Goal: Find specific page/section: Find specific page/section

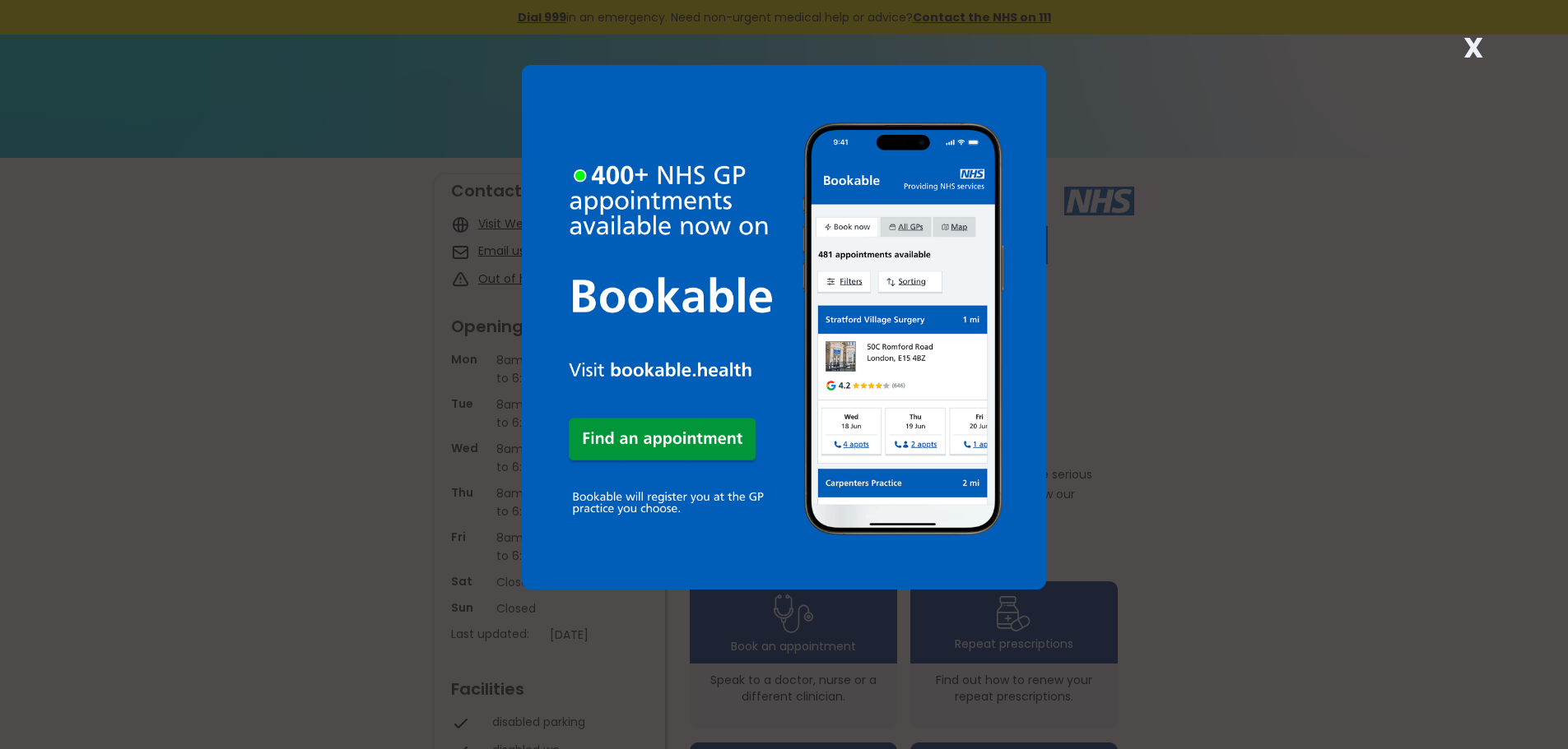
click at [485, 400] on div "X" at bounding box center [784, 374] width 1568 height 749
click at [461, 605] on div "X" at bounding box center [784, 374] width 1568 height 749
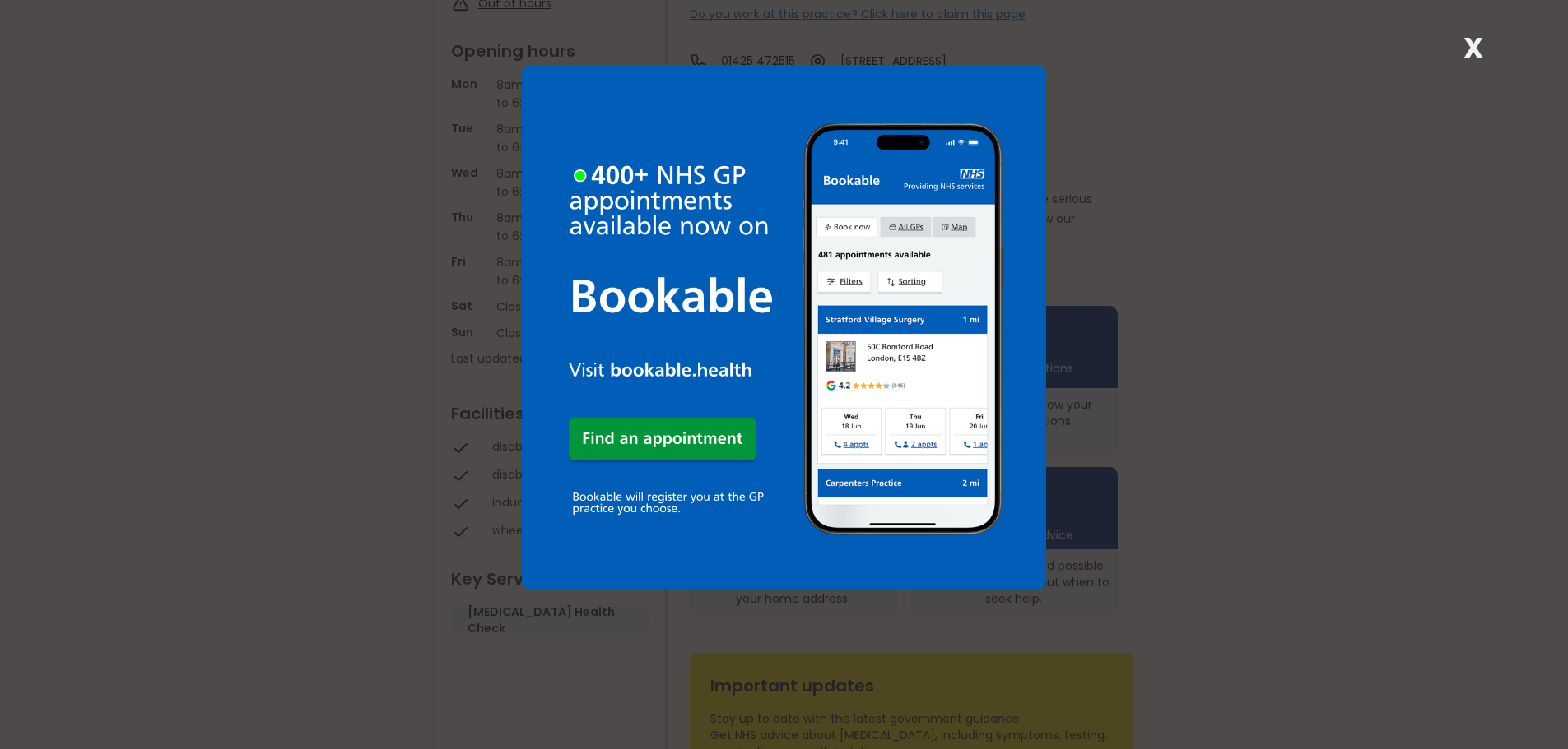
scroll to position [247, 0]
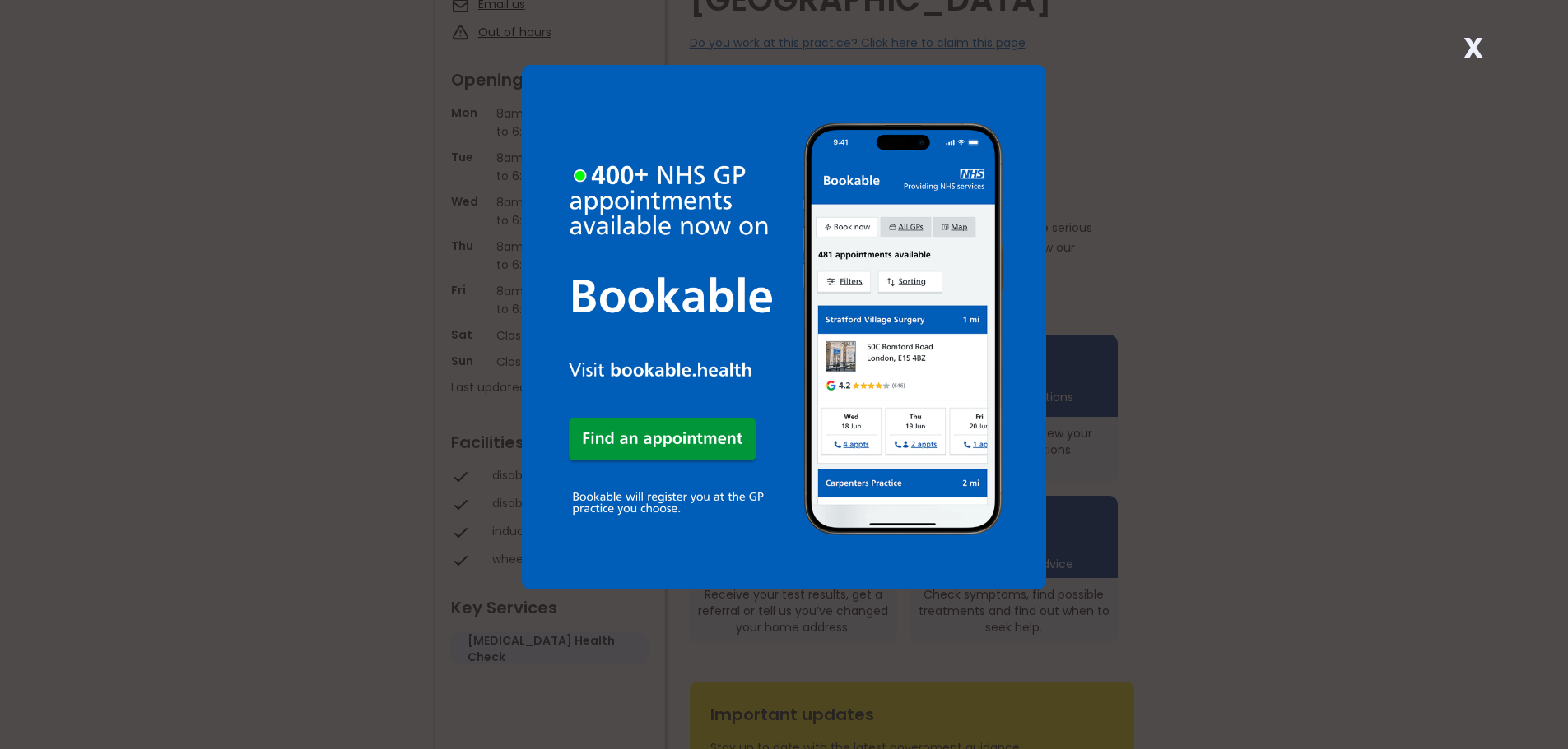
click at [347, 349] on div "X" at bounding box center [784, 374] width 1568 height 749
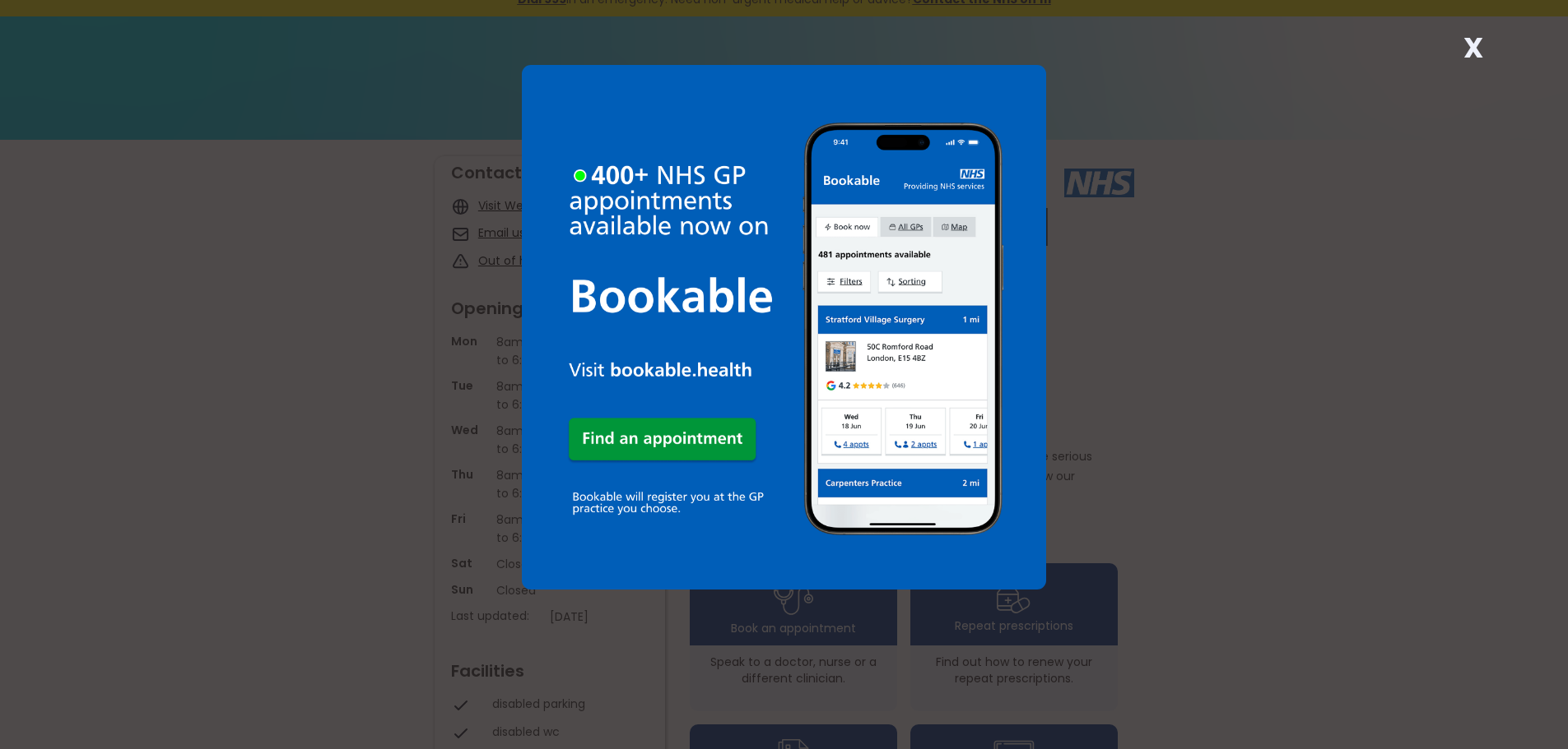
scroll to position [0, 0]
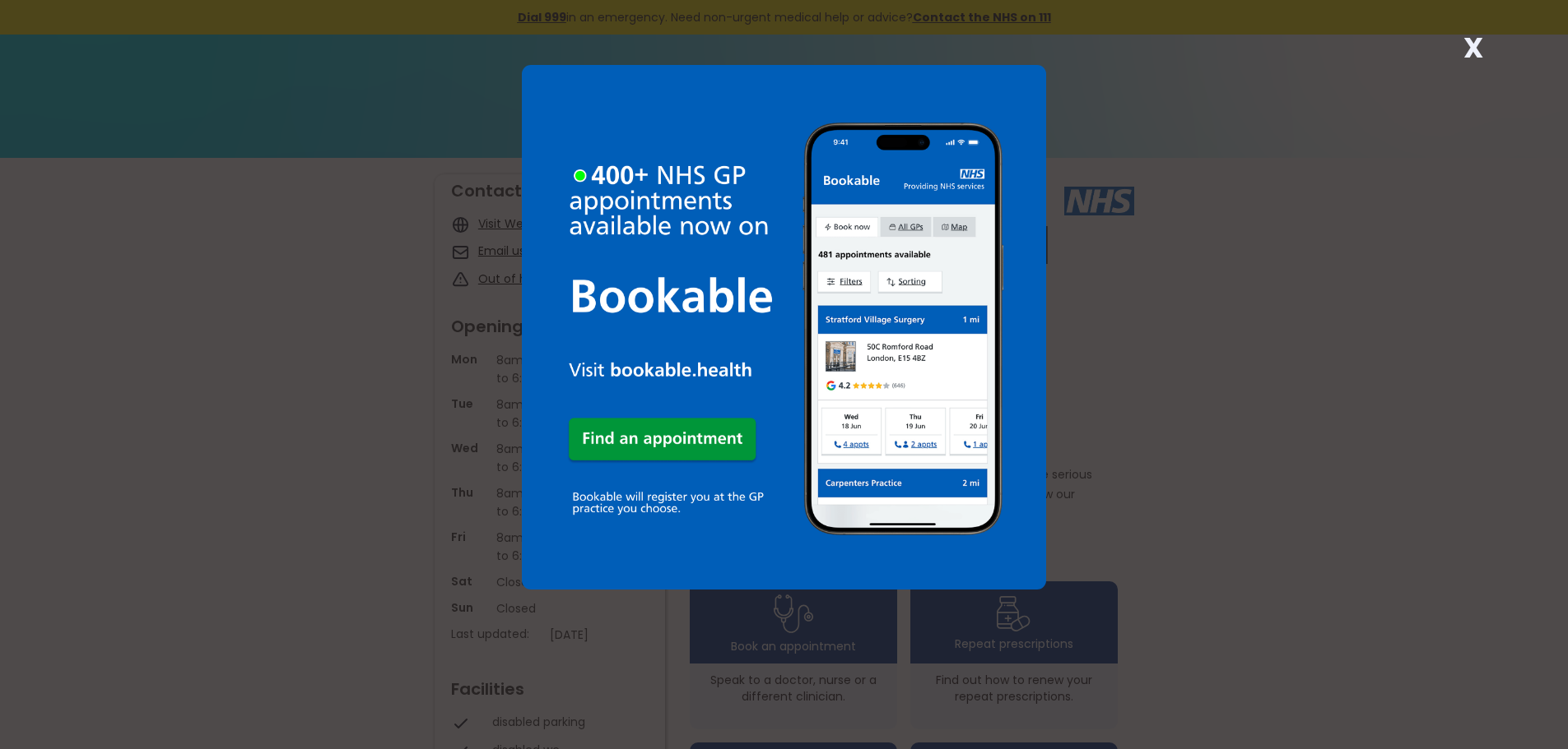
drag, startPoint x: 493, startPoint y: 173, endPoint x: 477, endPoint y: 116, distance: 59.2
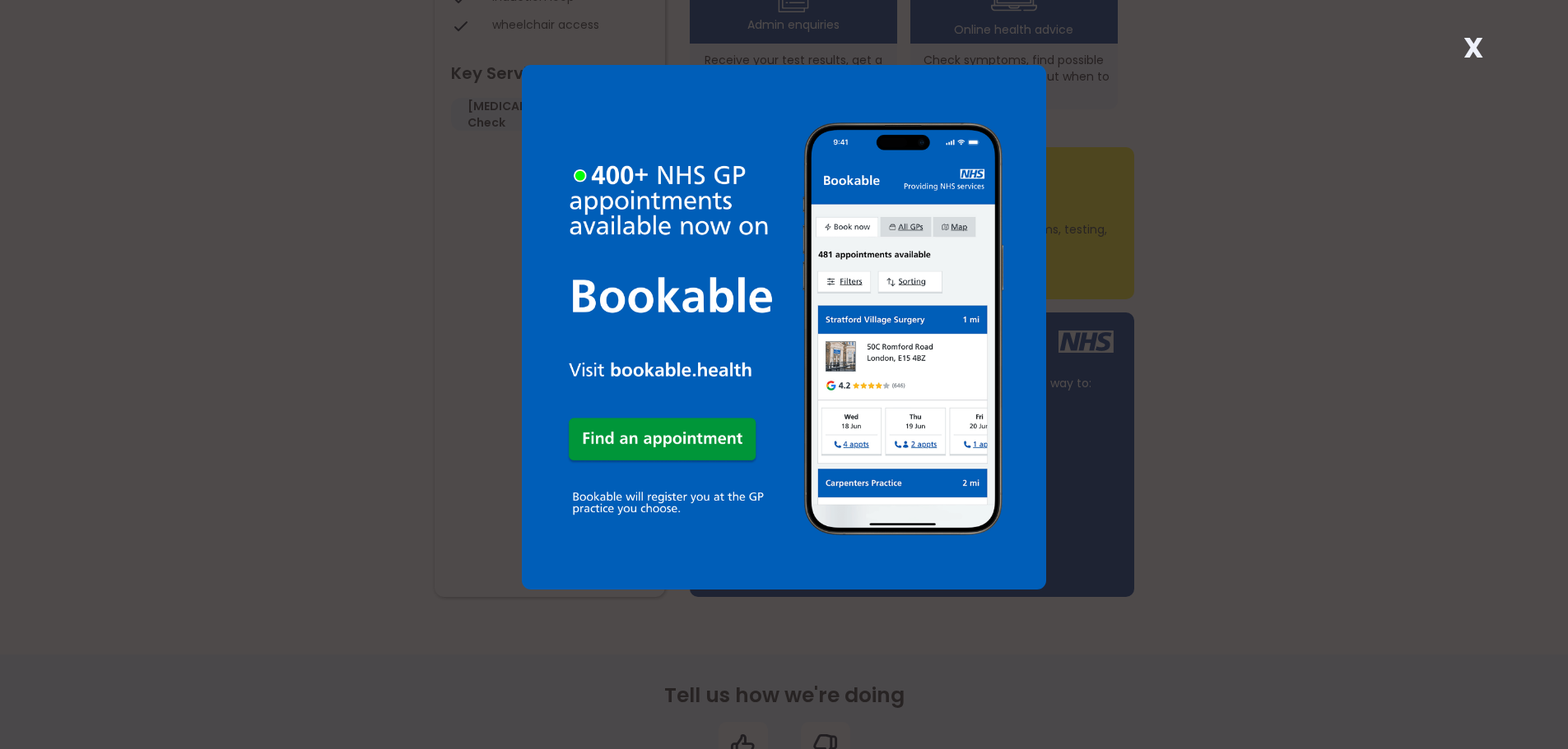
scroll to position [780, 0]
click at [1070, 567] on div "X" at bounding box center [784, 374] width 1568 height 749
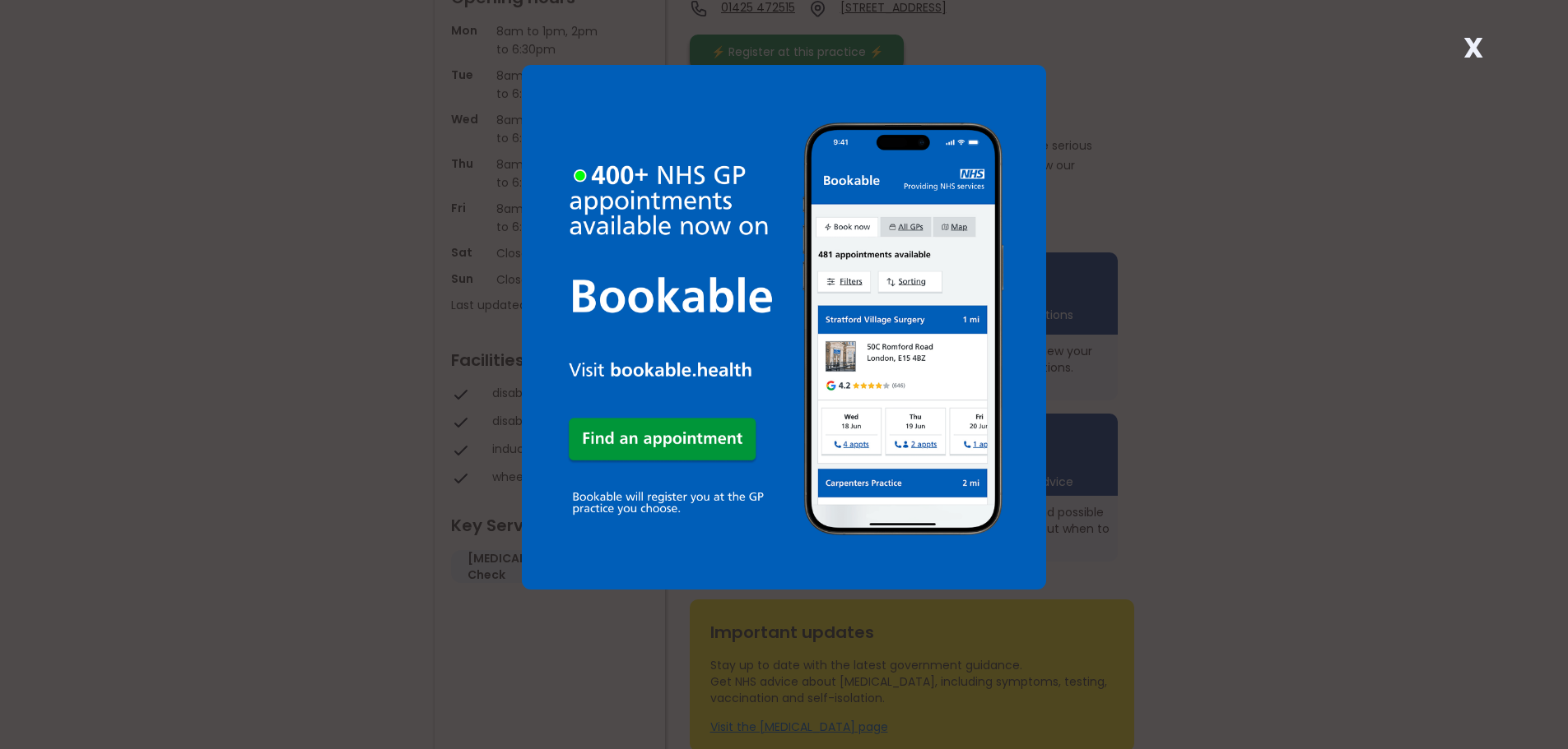
scroll to position [658, 0]
